Goal: Task Accomplishment & Management: Use online tool/utility

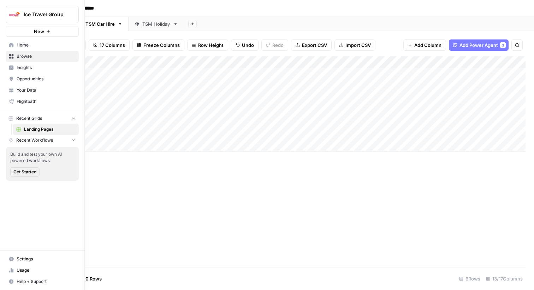
click at [15, 43] on link "Home" at bounding box center [42, 45] width 73 height 11
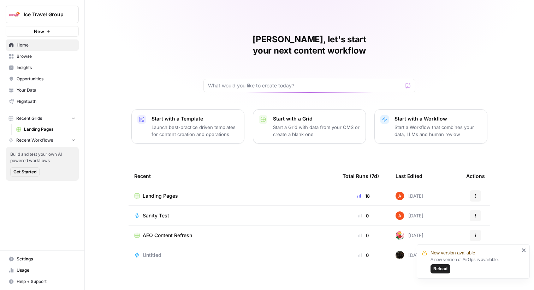
click at [40, 11] on span "Ice Travel Group" at bounding box center [45, 14] width 43 height 7
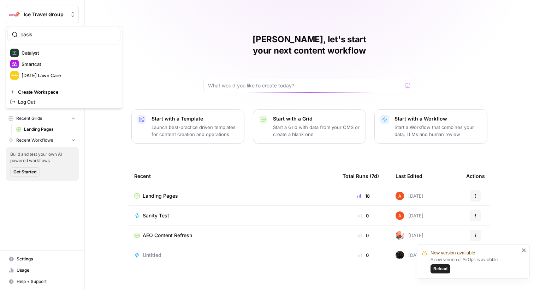
type input "oasis"
click at [43, 54] on span "Oasis Security" at bounding box center [68, 52] width 93 height 7
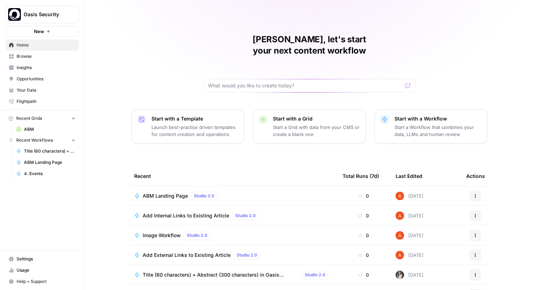
scroll to position [34, 0]
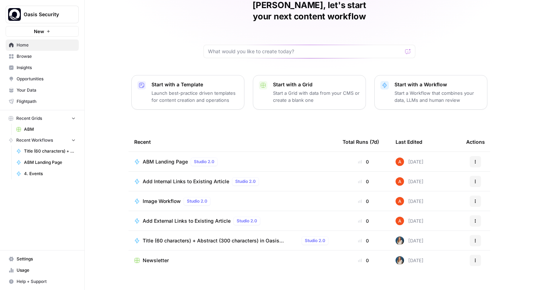
click at [48, 52] on link "Browse" at bounding box center [42, 56] width 73 height 11
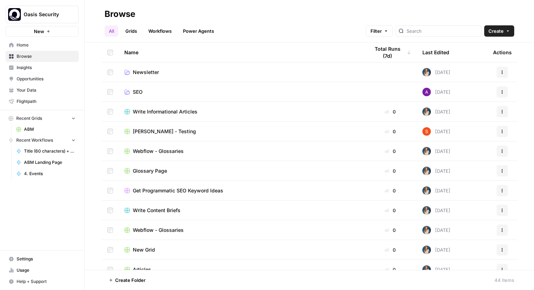
click at [131, 30] on link "Grids" at bounding box center [131, 30] width 20 height 11
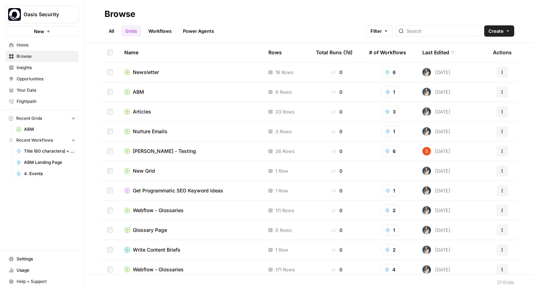
click at [141, 110] on span "Articles" at bounding box center [142, 111] width 18 height 7
click at [143, 95] on span "ABM" at bounding box center [138, 92] width 11 height 7
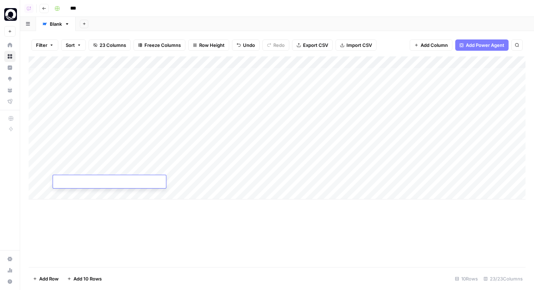
click at [75, 184] on body "Oasis Security New Home Browse Insights Opportunities Your Data Flightpath Rece…" at bounding box center [267, 145] width 534 height 290
click at [174, 179] on div "Add Column" at bounding box center [277, 127] width 497 height 143
click at [160, 263] on div "Add Column" at bounding box center [277, 161] width 497 height 211
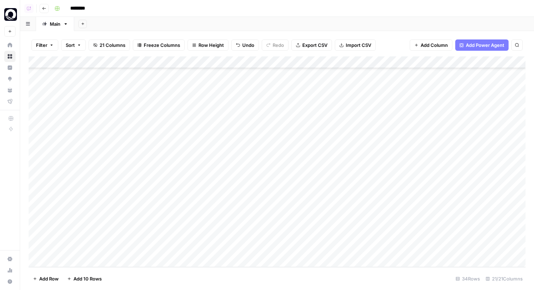
click at [170, 136] on div "Add Column" at bounding box center [277, 161] width 497 height 211
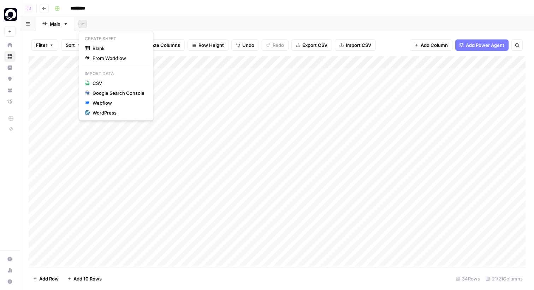
click at [87, 24] on button "Add Sheet" at bounding box center [82, 24] width 8 height 8
click at [100, 46] on span "Blank" at bounding box center [118, 48] width 52 height 7
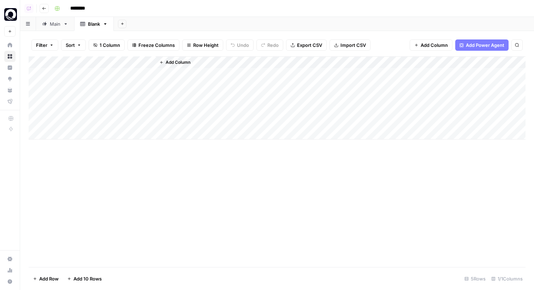
click at [461, 46] on icon "button" at bounding box center [461, 45] width 4 height 4
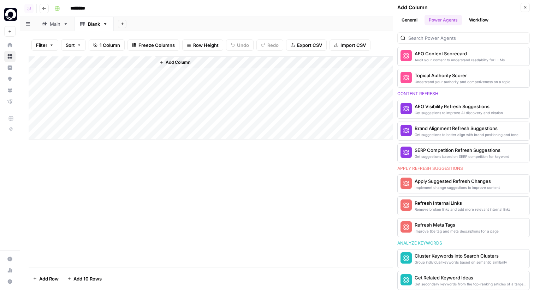
scroll to position [324, 0]
click at [433, 150] on div "SERP Competition Refresh Suggestions" at bounding box center [451, 150] width 74 height 7
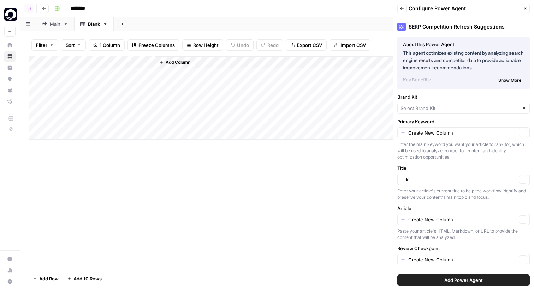
type input "Oasis Security"
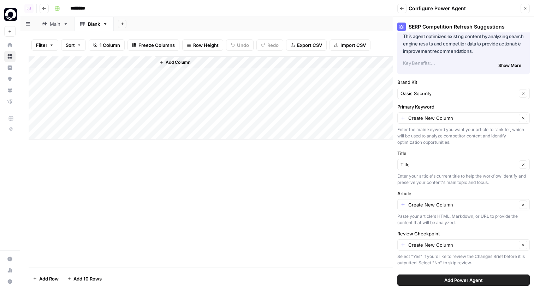
scroll to position [0, 0]
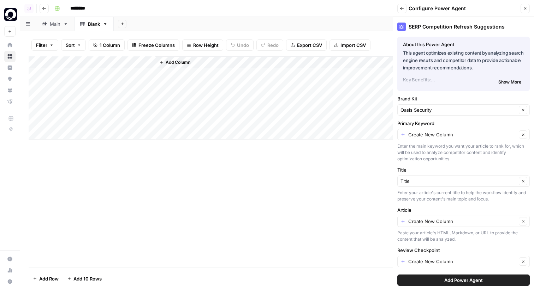
click at [505, 82] on span "Show More" at bounding box center [509, 82] width 23 height 6
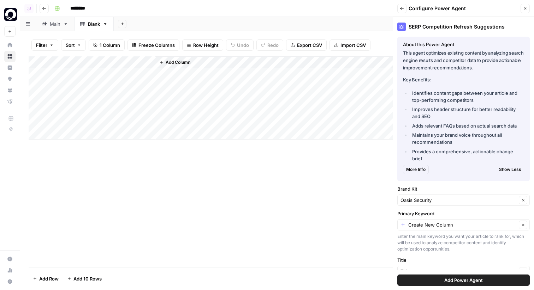
click at [56, 26] on div "Main" at bounding box center [55, 23] width 11 height 7
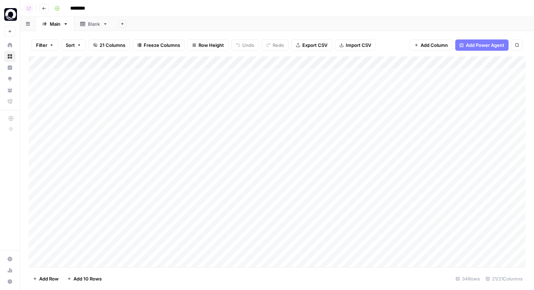
click at [96, 23] on div "Blank" at bounding box center [94, 23] width 12 height 7
click at [91, 23] on div "Blank" at bounding box center [94, 23] width 12 height 7
type input "**********"
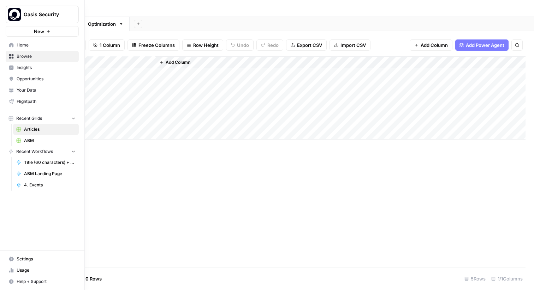
click at [19, 69] on span "Insights" at bounding box center [46, 68] width 59 height 6
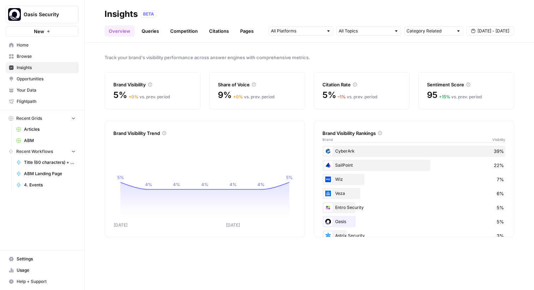
click at [66, 77] on span "Opportunities" at bounding box center [46, 79] width 59 height 6
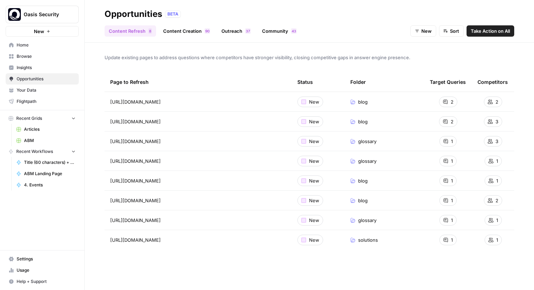
click at [482, 33] on span "Take Action on All" at bounding box center [489, 31] width 39 height 7
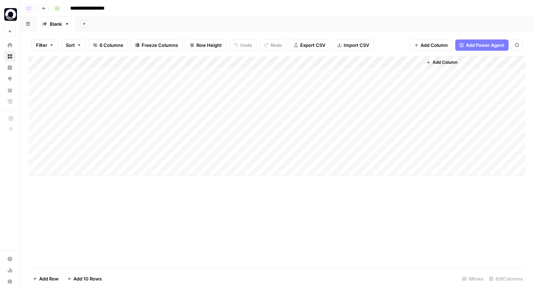
click at [263, 73] on div "Add Column" at bounding box center [277, 115] width 497 height 119
click at [262, 63] on div "Add Column" at bounding box center [277, 115] width 497 height 119
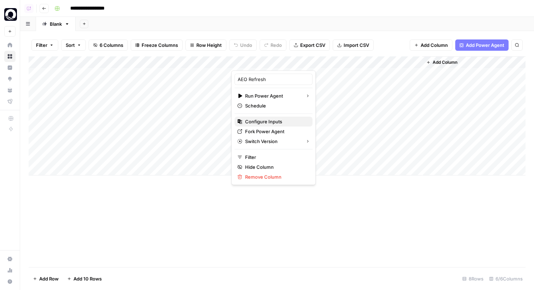
click at [265, 122] on span "Configure Inputs" at bounding box center [276, 121] width 62 height 7
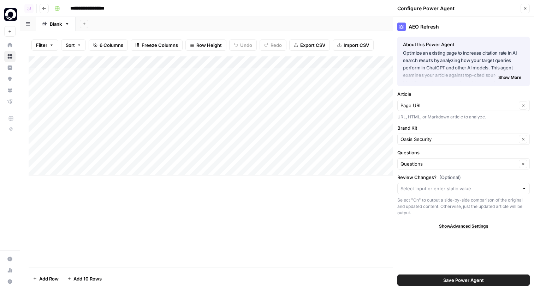
click at [500, 76] on span "Show More" at bounding box center [509, 77] width 23 height 6
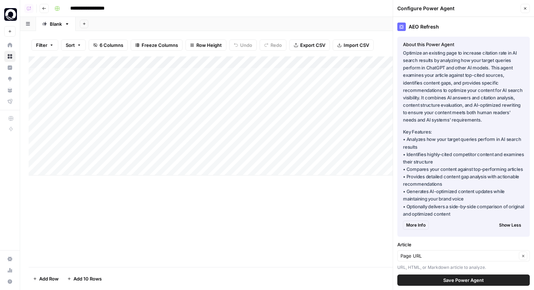
click at [525, 9] on icon "button" at bounding box center [525, 8] width 4 height 4
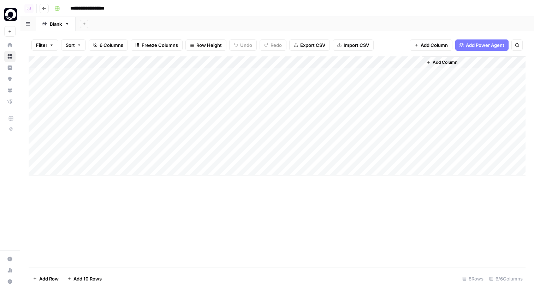
click at [206, 76] on div "Add Column" at bounding box center [277, 115] width 497 height 119
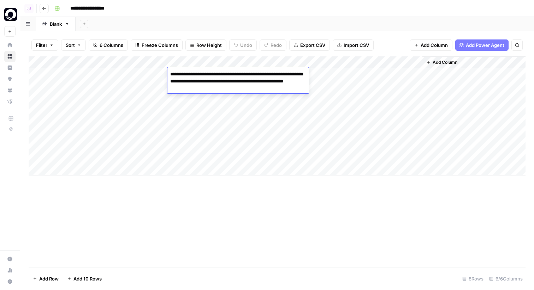
click at [457, 62] on button "Add Column" at bounding box center [441, 62] width 37 height 9
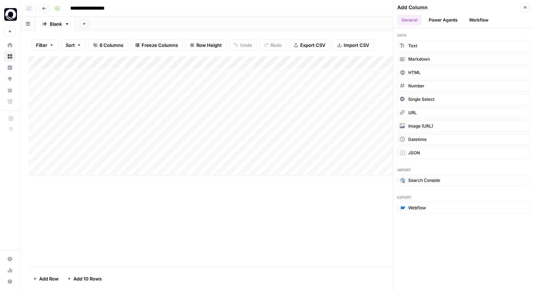
click at [450, 19] on button "Power Agents" at bounding box center [442, 20] width 37 height 11
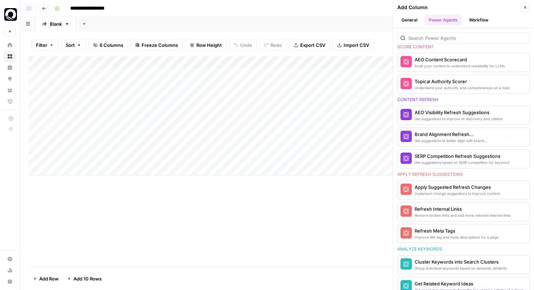
scroll to position [324, 0]
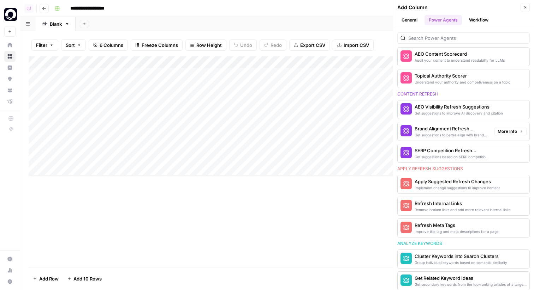
click at [455, 155] on div "Get suggestions based on SERP competition for keyword" at bounding box center [451, 157] width 74 height 6
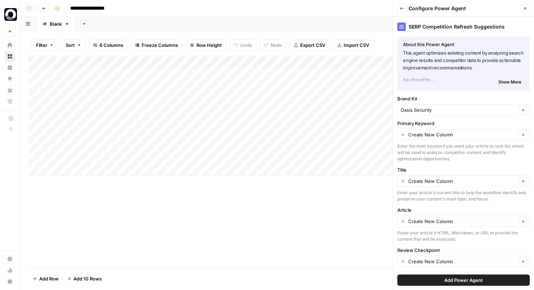
click at [432, 226] on div "Create New Column Clear" at bounding box center [463, 221] width 132 height 11
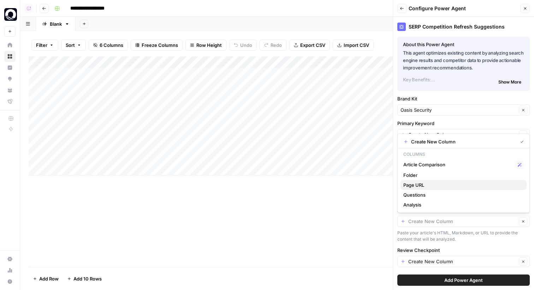
click at [429, 183] on span "Page URL" at bounding box center [462, 185] width 118 height 7
type input "Page URL"
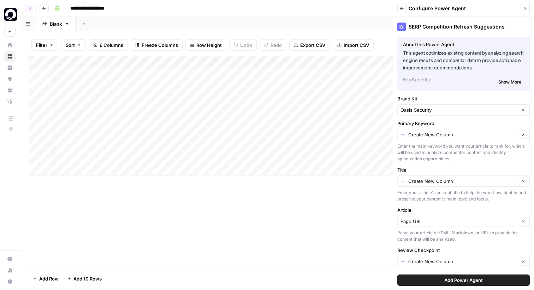
scroll to position [0, 38]
click at [526, 7] on icon "button" at bounding box center [525, 8] width 4 height 4
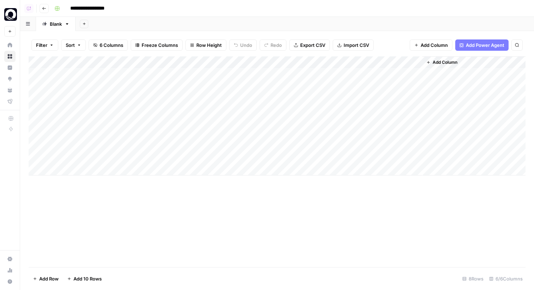
click at [138, 71] on div "Add Column" at bounding box center [277, 115] width 497 height 119
click at [43, 8] on icon "button" at bounding box center [44, 8] width 4 height 4
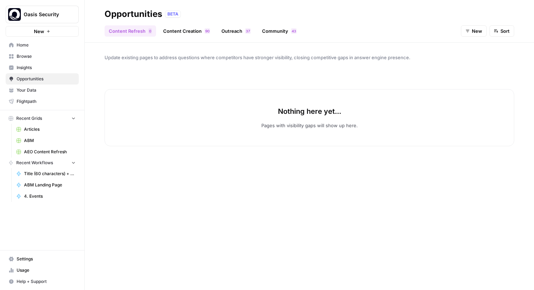
click at [43, 52] on link "Browse" at bounding box center [42, 56] width 73 height 11
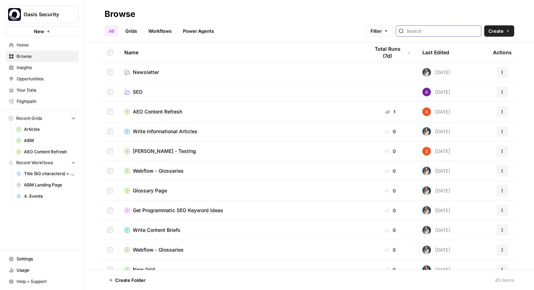
click at [456, 29] on input "search" at bounding box center [442, 31] width 72 height 7
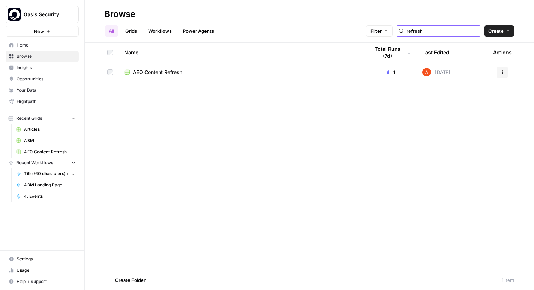
type input "refresh"
click at [157, 70] on span "AEO Content Refresh" at bounding box center [157, 72] width 49 height 7
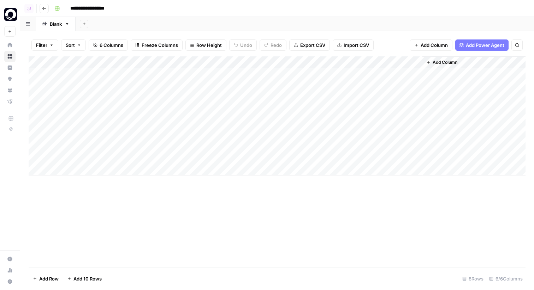
click at [437, 64] on span "Add Column" at bounding box center [444, 62] width 25 height 6
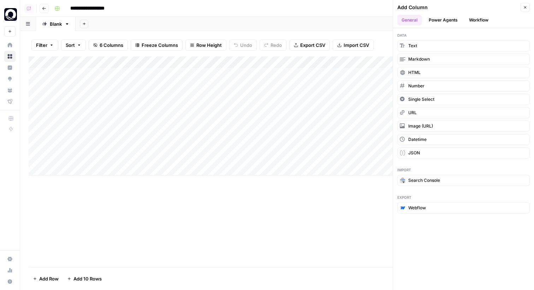
click at [480, 20] on button "Workflow" at bounding box center [478, 20] width 28 height 11
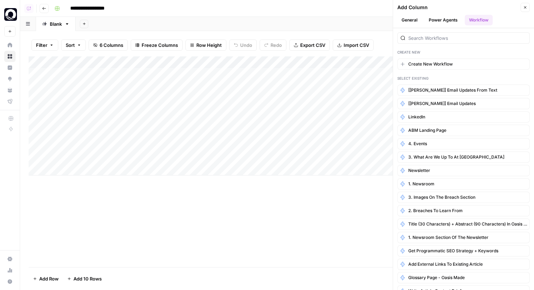
click at [524, 6] on icon "button" at bounding box center [525, 7] width 4 height 4
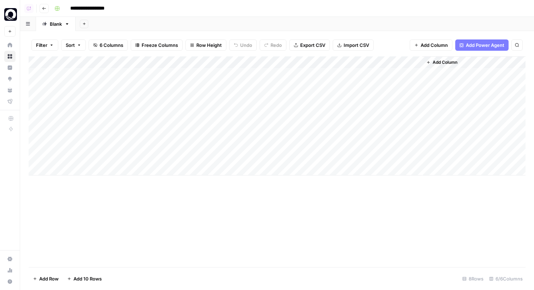
click at [46, 8] on button "Go back" at bounding box center [44, 8] width 9 height 9
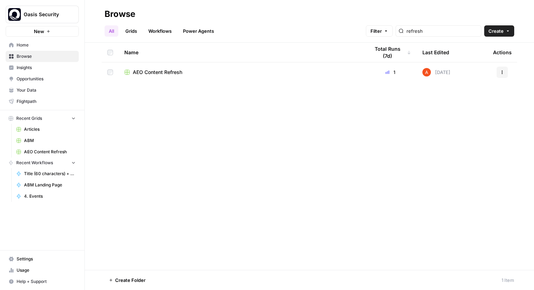
click at [155, 33] on link "Workflows" at bounding box center [160, 30] width 32 height 11
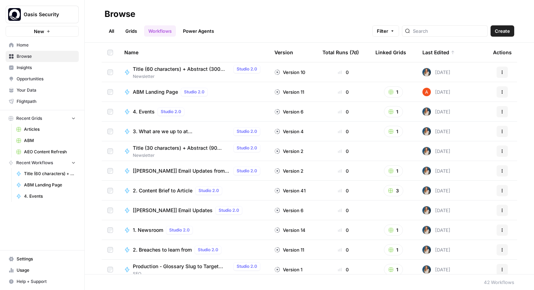
click at [163, 91] on span "ABM Landing Page" at bounding box center [155, 92] width 45 height 7
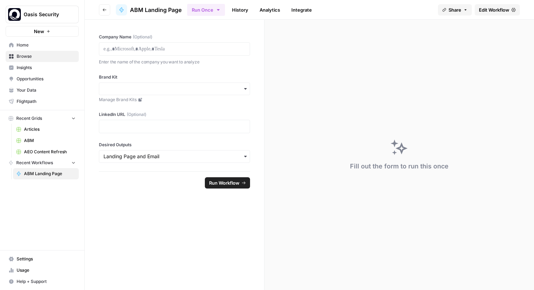
click at [104, 10] on icon "button" at bounding box center [104, 10] width 4 height 4
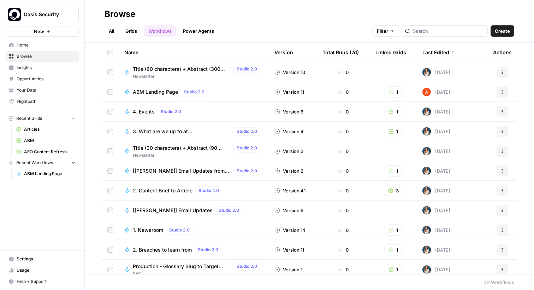
click at [136, 33] on link "Grids" at bounding box center [131, 30] width 20 height 11
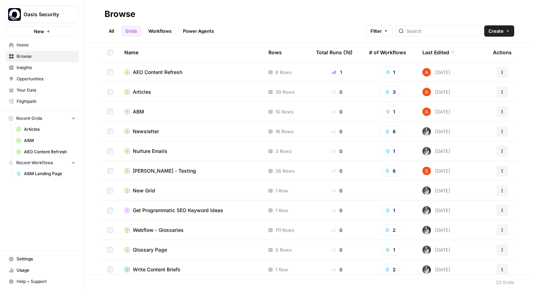
click at [151, 151] on span "Nurture Emails" at bounding box center [150, 151] width 35 height 7
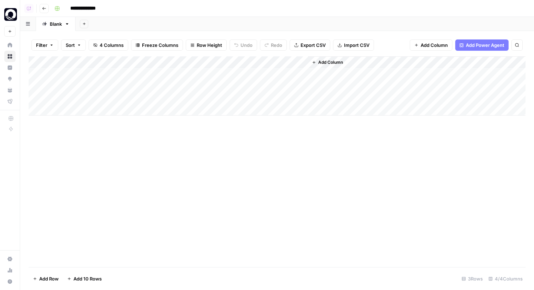
click at [213, 63] on div "Add Column" at bounding box center [277, 85] width 497 height 59
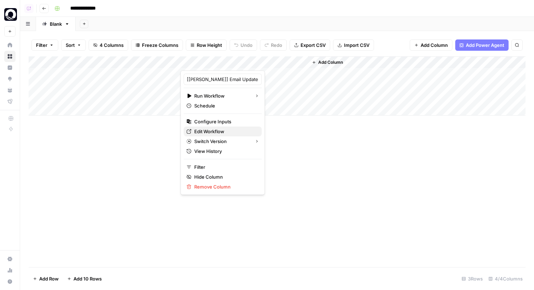
click at [229, 130] on span "Edit Workflow" at bounding box center [225, 131] width 62 height 7
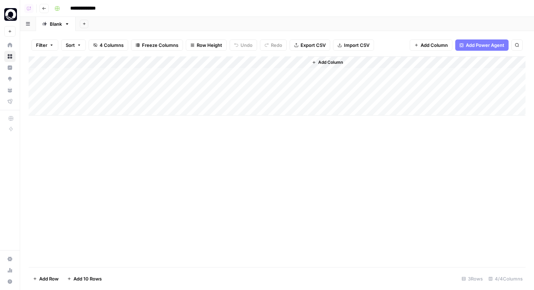
click at [107, 110] on div "Add Column" at bounding box center [277, 85] width 497 height 59
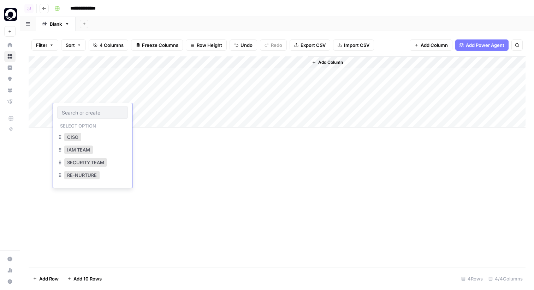
click at [162, 152] on div "Add Column" at bounding box center [277, 161] width 497 height 211
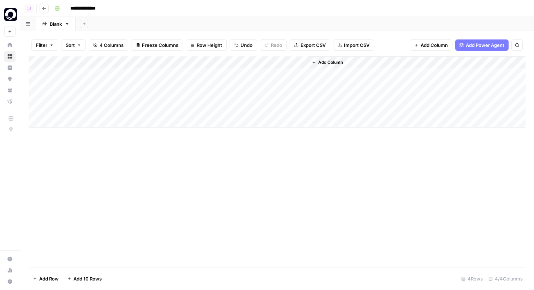
click at [163, 74] on div "Add Column" at bounding box center [277, 91] width 497 height 71
click at [299, 177] on div "Add Column" at bounding box center [277, 161] width 497 height 211
click at [329, 63] on span "Add Column" at bounding box center [330, 62] width 25 height 6
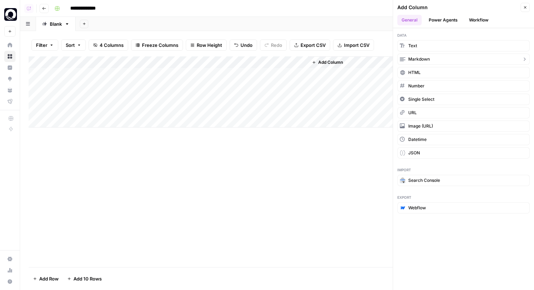
click at [412, 62] on button "Markdown" at bounding box center [463, 59] width 132 height 11
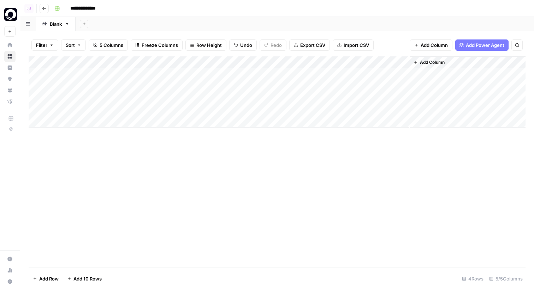
click at [345, 61] on div "Add Column" at bounding box center [277, 91] width 497 height 71
click at [335, 78] on input "New Column" at bounding box center [350, 79] width 72 height 7
type input "Topic"
drag, startPoint x: 342, startPoint y: 60, endPoint x: 207, endPoint y: 58, distance: 135.2
click at [207, 58] on div "Add Column" at bounding box center [277, 91] width 497 height 71
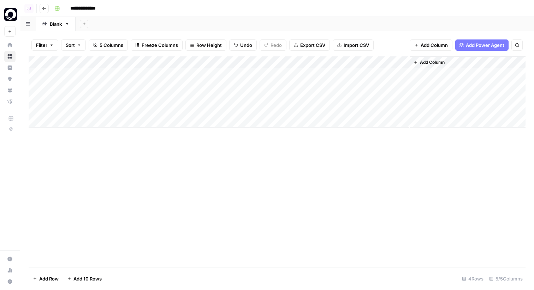
click at [218, 73] on div "Add Column" at bounding box center [277, 91] width 497 height 71
click at [274, 74] on div "Add Column" at bounding box center [277, 91] width 497 height 71
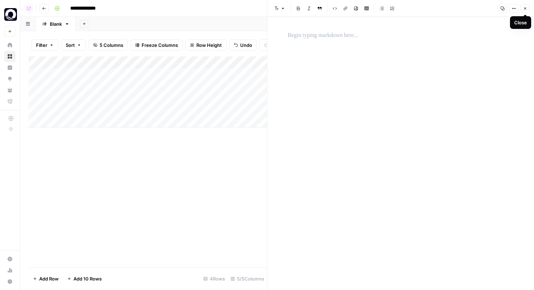
click at [524, 6] on icon "button" at bounding box center [525, 8] width 4 height 4
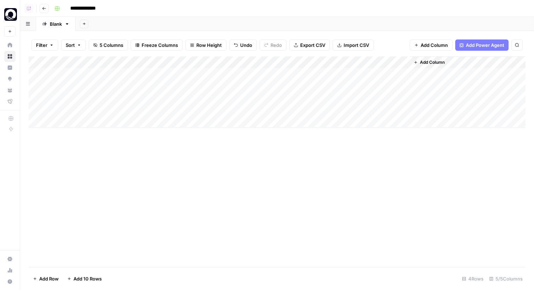
click at [273, 73] on div "Add Column" at bounding box center [277, 91] width 497 height 71
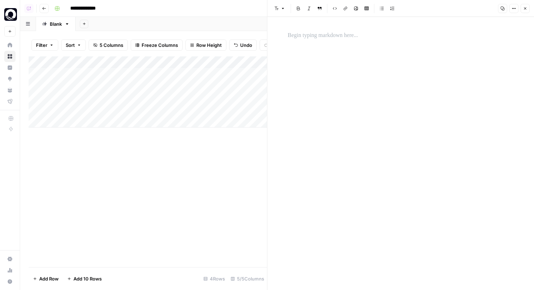
click at [192, 96] on div "Add Column" at bounding box center [148, 91] width 238 height 71
click at [526, 10] on icon "button" at bounding box center [525, 8] width 4 height 4
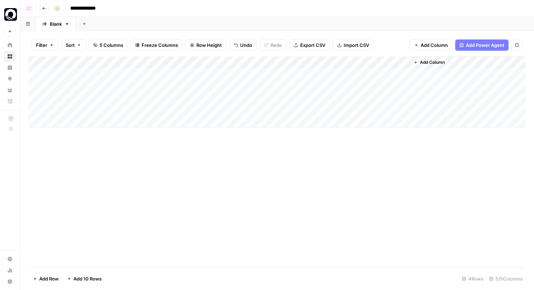
click at [313, 64] on div "Add Column" at bounding box center [277, 91] width 497 height 71
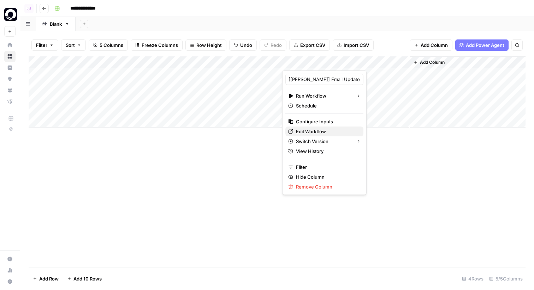
click at [307, 128] on span "Edit Workflow" at bounding box center [327, 131] width 62 height 7
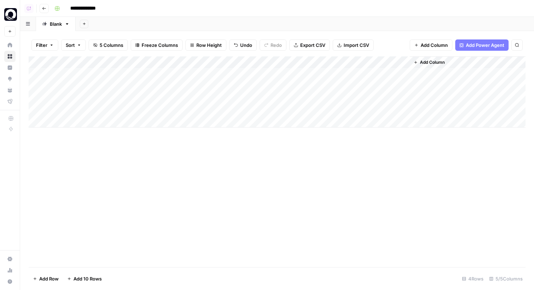
click at [161, 71] on div "Add Column" at bounding box center [277, 91] width 497 height 71
click at [167, 73] on div "Add Column" at bounding box center [277, 91] width 497 height 71
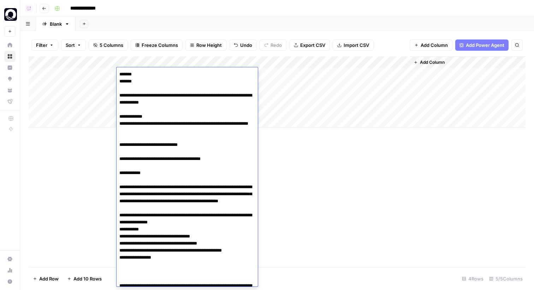
click at [144, 17] on div "Add Sheet" at bounding box center [305, 24] width 458 height 14
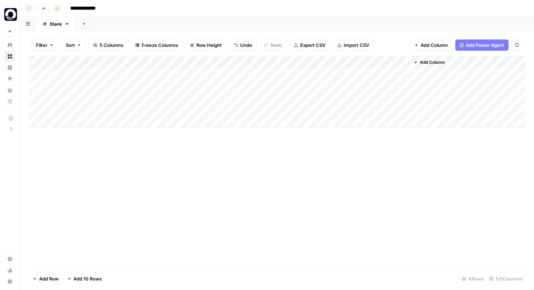
click at [217, 83] on div "Add Column" at bounding box center [277, 91] width 497 height 71
click at [269, 16] on header "**********" at bounding box center [277, 8] width 514 height 17
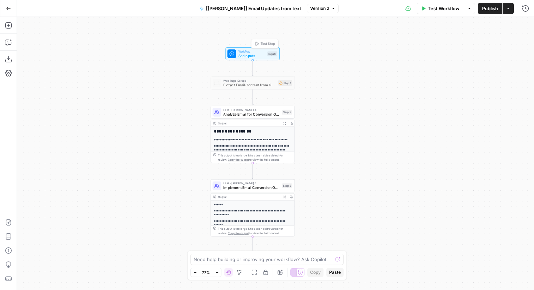
click at [263, 54] on span "Set Inputs" at bounding box center [251, 55] width 27 height 5
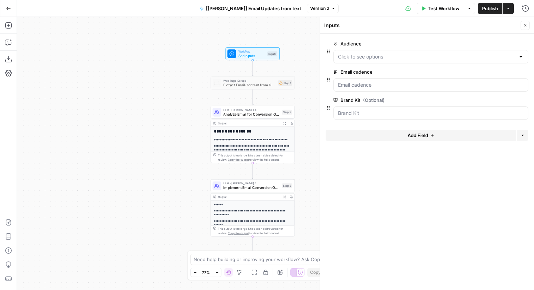
click at [410, 135] on span "Add Field" at bounding box center [417, 135] width 20 height 7
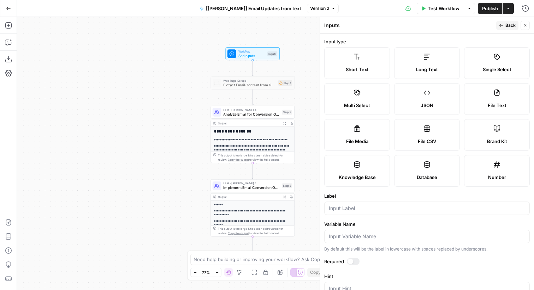
click at [438, 70] on div "Long Text" at bounding box center [427, 69] width 54 height 7
click at [336, 210] on input "Label" at bounding box center [427, 208] width 196 height 7
type input "Topic"
click at [509, 27] on span "Back" at bounding box center [510, 25] width 10 height 6
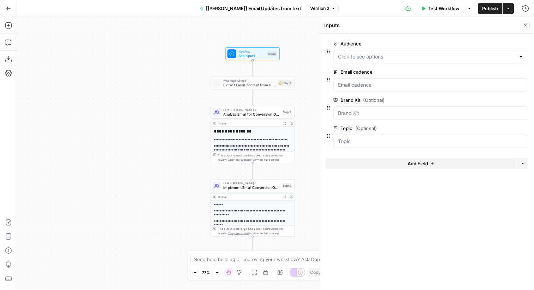
click at [524, 24] on icon "button" at bounding box center [525, 25] width 4 height 4
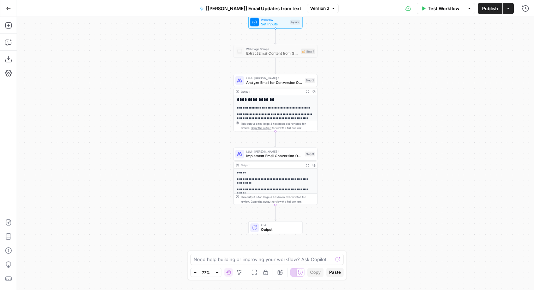
click at [251, 84] on span "Analyze Email for Conversion Opportunities" at bounding box center [274, 82] width 56 height 5
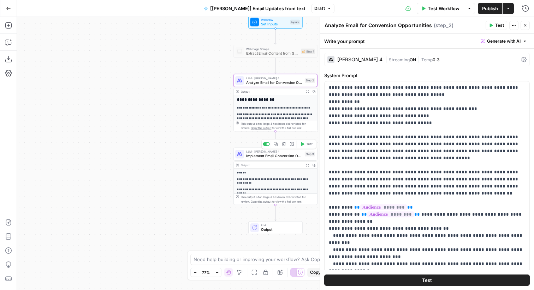
click at [274, 154] on span "Implement Email Conversion Optimizations" at bounding box center [274, 156] width 56 height 5
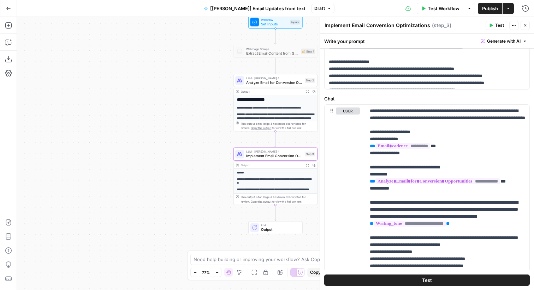
scroll to position [283, 0]
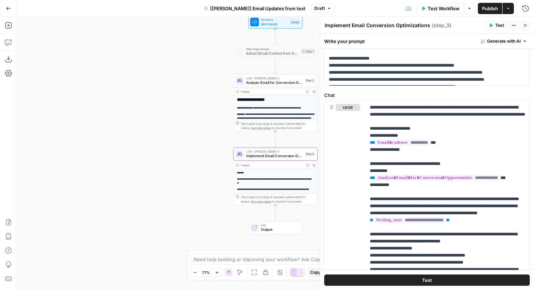
click at [270, 78] on span "LLM · Claude Sonnet 4" at bounding box center [274, 78] width 56 height 4
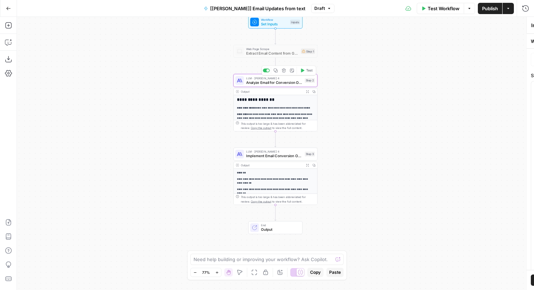
type textarea "Analyze Email for Conversion Opportunities"
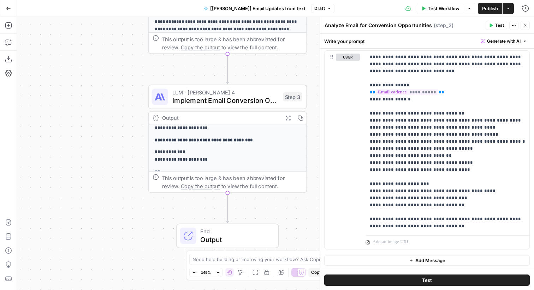
scroll to position [120, 0]
click at [287, 116] on icon "button" at bounding box center [288, 118] width 6 height 6
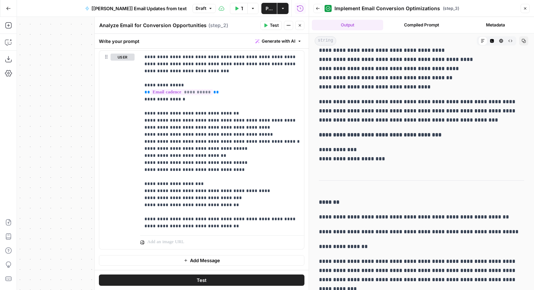
scroll to position [0, 0]
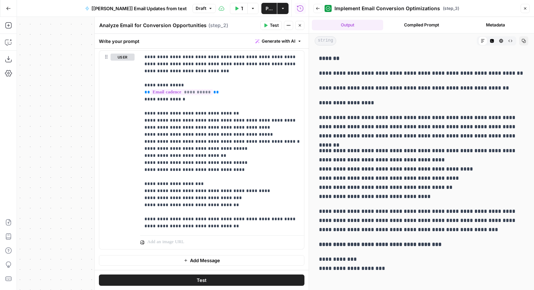
click at [526, 10] on icon "button" at bounding box center [525, 8] width 4 height 4
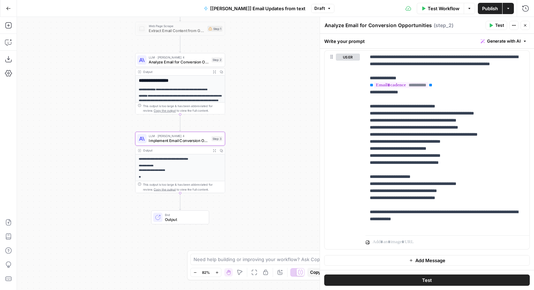
click at [199, 138] on span "Implement Email Conversion Optimizations" at bounding box center [179, 141] width 60 height 6
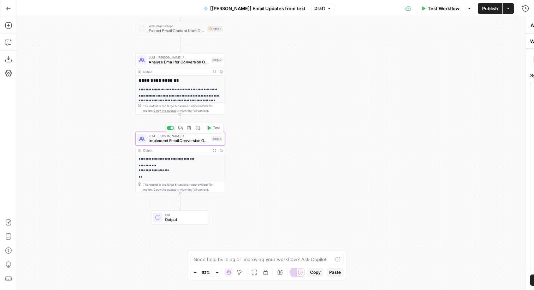
type textarea "Implement Email Conversion Optimizations"
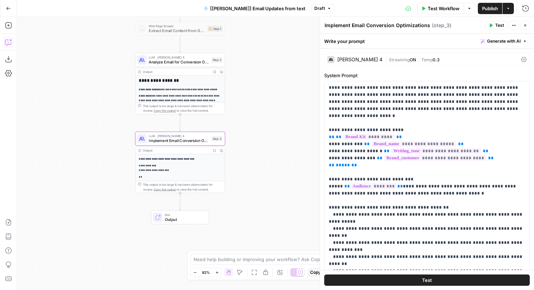
click at [6, 47] on button "Copilot" at bounding box center [8, 42] width 11 height 11
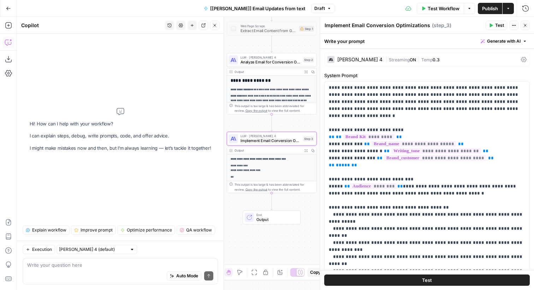
click at [103, 264] on textarea at bounding box center [120, 265] width 186 height 7
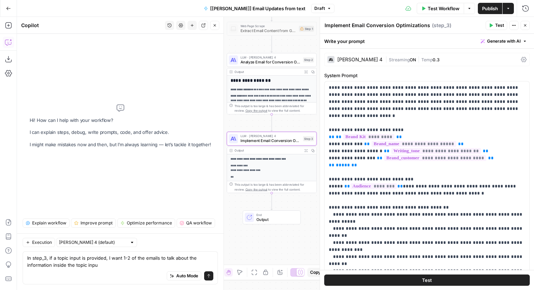
type textarea "In step_3, if a topic input is provided, I want 1-2 of the emails to talk about…"
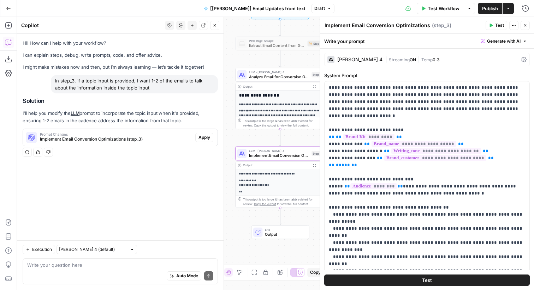
click at [203, 137] on span "Apply" at bounding box center [204, 137] width 12 height 6
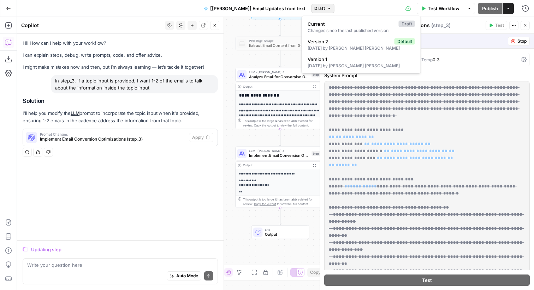
click at [317, 5] on button "Draft" at bounding box center [322, 8] width 23 height 9
click at [380, 3] on div "Test Workflow Options Publish Actions Run History" at bounding box center [433, 8] width 199 height 17
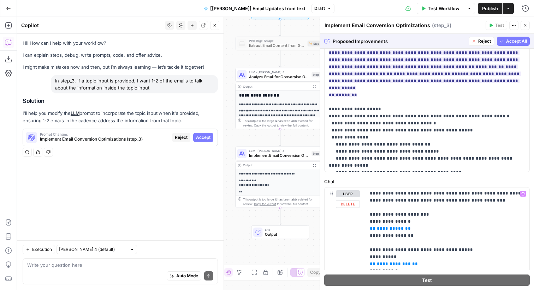
scroll to position [439, 0]
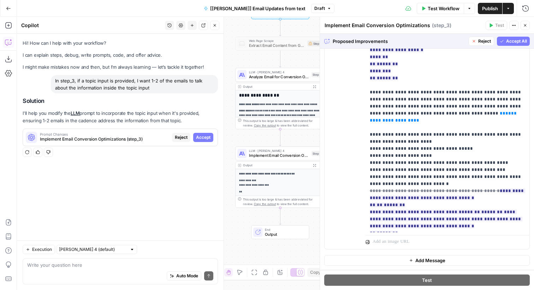
click at [512, 38] on span "Accept All" at bounding box center [516, 41] width 21 height 6
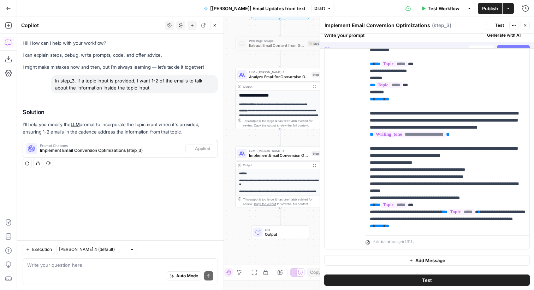
scroll to position [0, 0]
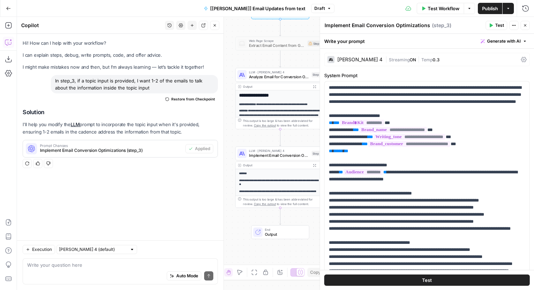
click at [524, 23] on button "Close" at bounding box center [524, 25] width 9 height 9
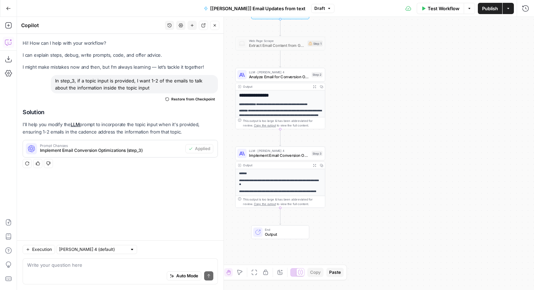
click at [484, 7] on span "Publish" at bounding box center [490, 8] width 16 height 7
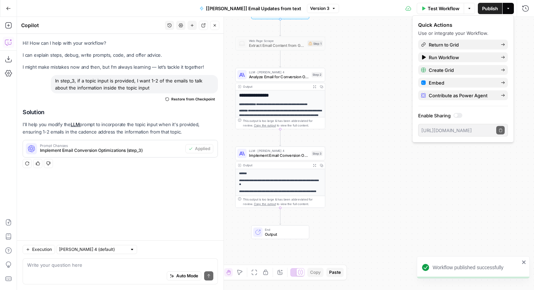
click at [377, 137] on div "**********" at bounding box center [275, 154] width 517 height 274
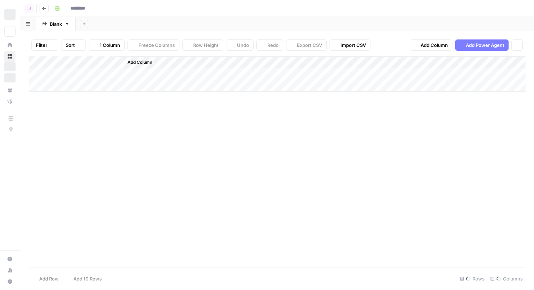
type input "**********"
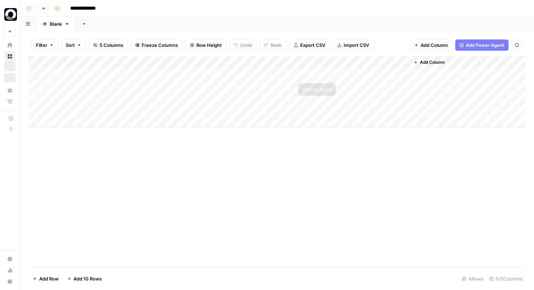
click at [313, 64] on div "Add Column" at bounding box center [277, 91] width 497 height 71
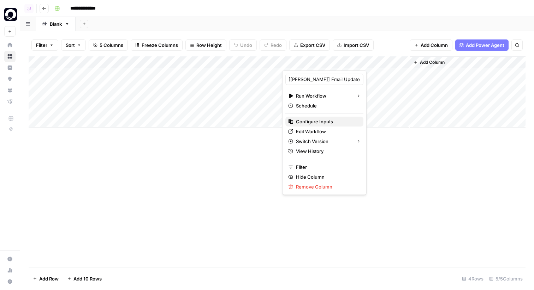
click at [312, 123] on span "Configure Inputs" at bounding box center [327, 121] width 62 height 7
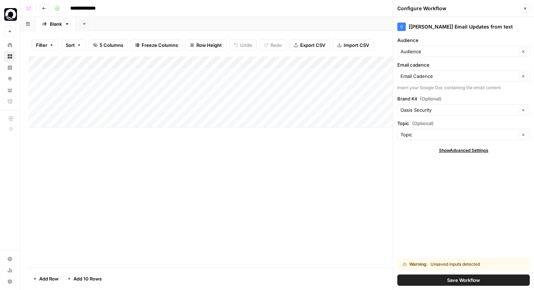
click at [448, 286] on button "Save Workflow" at bounding box center [463, 280] width 132 height 11
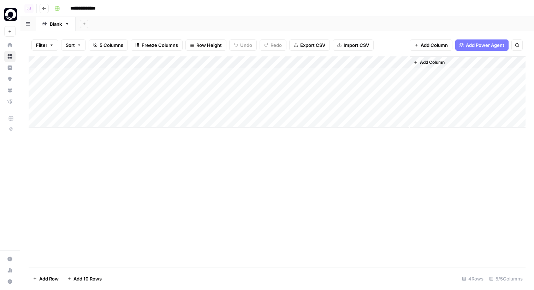
click at [323, 63] on div "Add Column" at bounding box center [277, 91] width 497 height 71
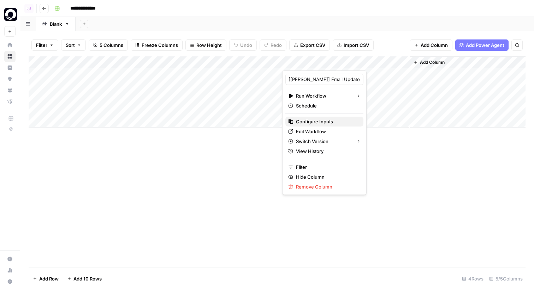
click at [306, 120] on span "Configure Inputs" at bounding box center [327, 121] width 62 height 7
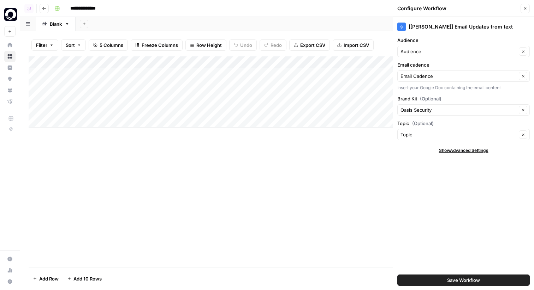
click at [527, 8] on button "Close" at bounding box center [524, 8] width 9 height 9
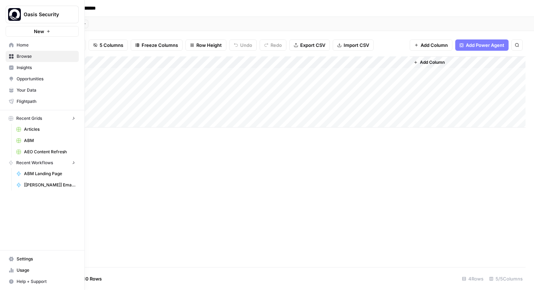
click at [10, 44] on icon at bounding box center [11, 45] width 5 height 5
